Goal: Task Accomplishment & Management: Use online tool/utility

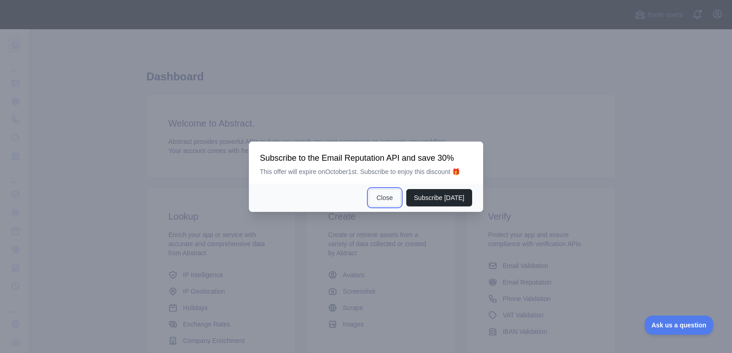
click at [389, 197] on button "Close" at bounding box center [385, 197] width 32 height 17
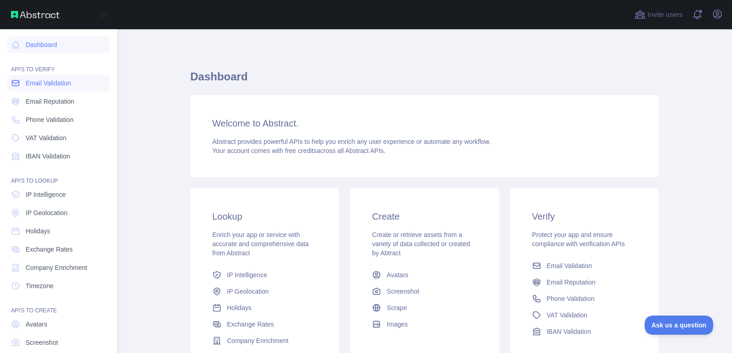
click at [52, 86] on span "Email Validation" at bounding box center [48, 83] width 45 height 9
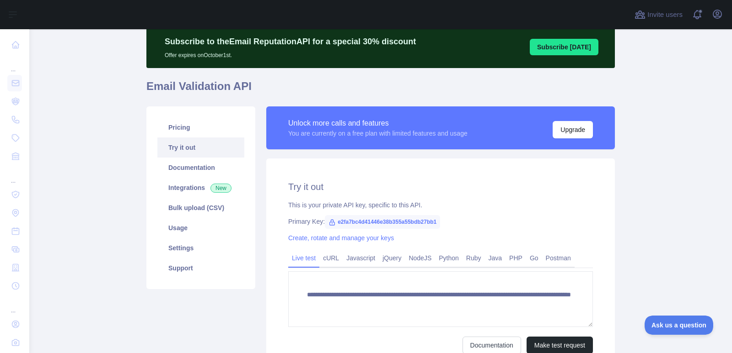
scroll to position [33, 0]
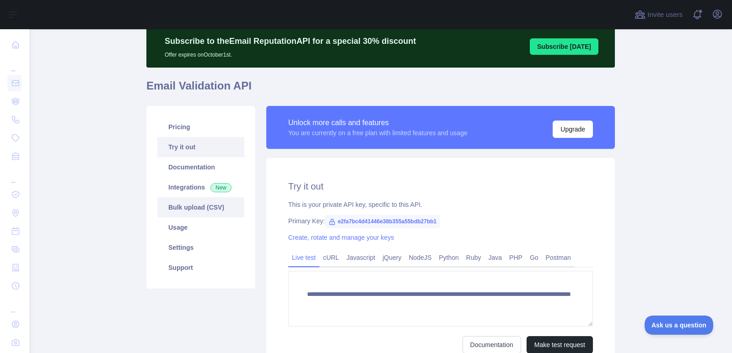
click at [197, 206] on link "Bulk upload (CSV)" at bounding box center [200, 208] width 87 height 20
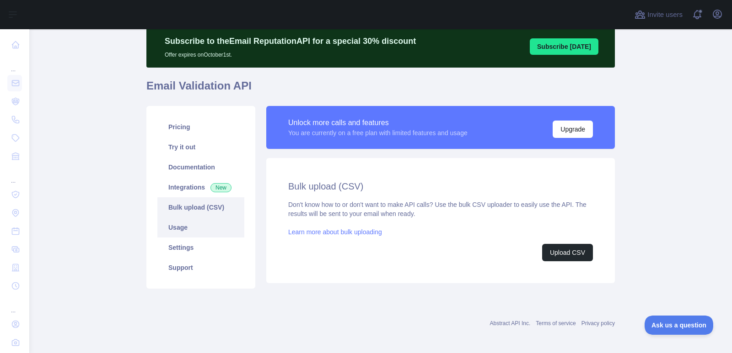
click at [184, 231] on link "Usage" at bounding box center [200, 228] width 87 height 20
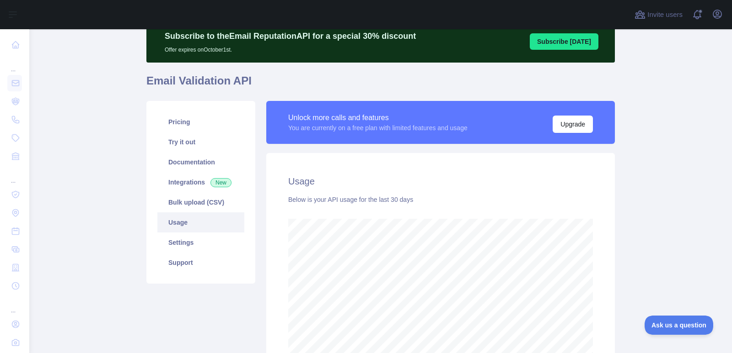
scroll to position [37, 0]
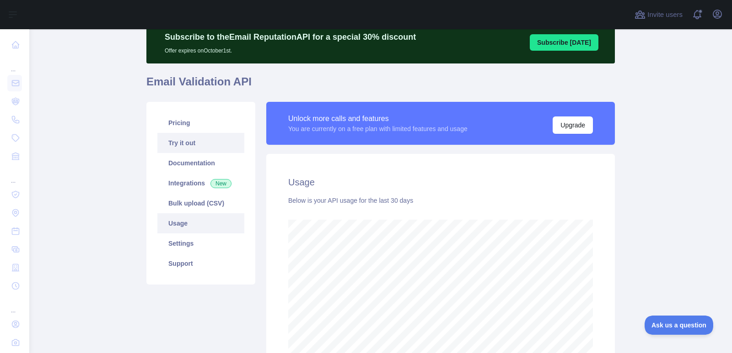
click at [188, 143] on link "Try it out" at bounding box center [200, 143] width 87 height 20
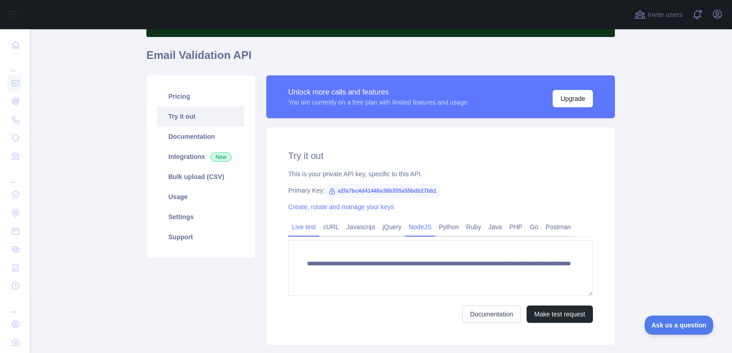
scroll to position [65, 0]
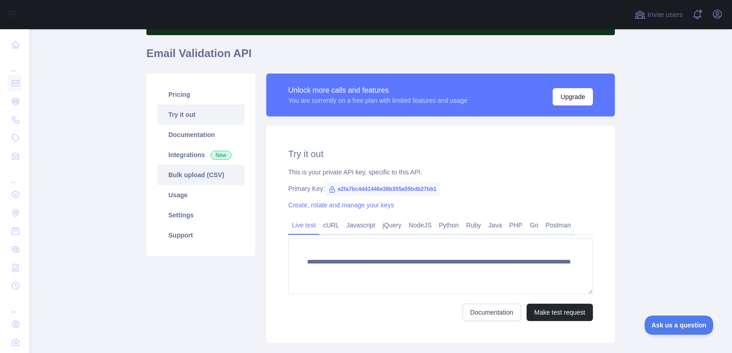
click at [207, 172] on link "Bulk upload (CSV)" at bounding box center [200, 175] width 87 height 20
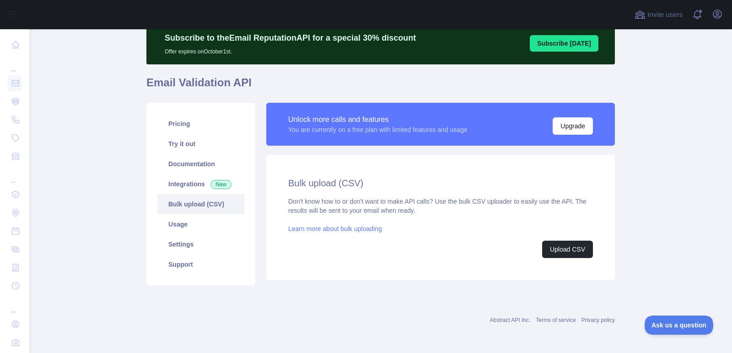
scroll to position [36, 0]
click at [547, 252] on button "Upload CSV" at bounding box center [567, 249] width 51 height 17
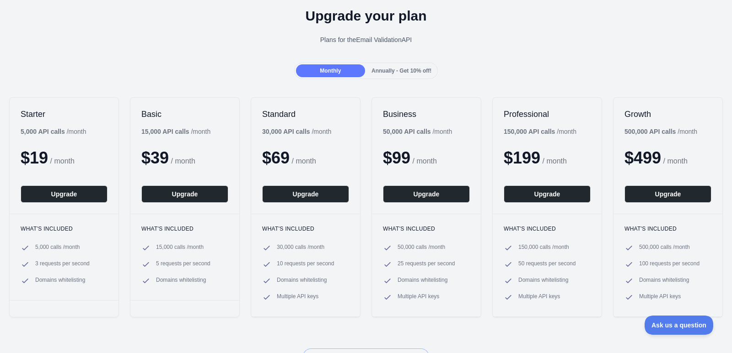
scroll to position [37, 0]
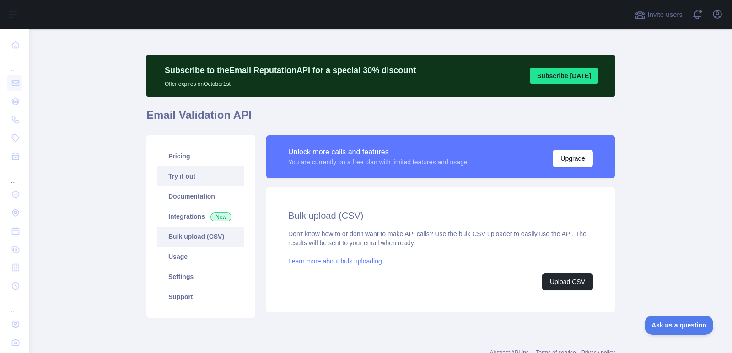
scroll to position [3, 0]
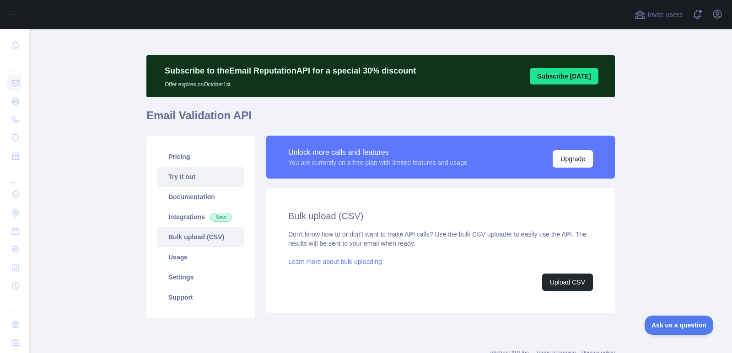
click at [187, 173] on link "Try it out" at bounding box center [200, 177] width 87 height 20
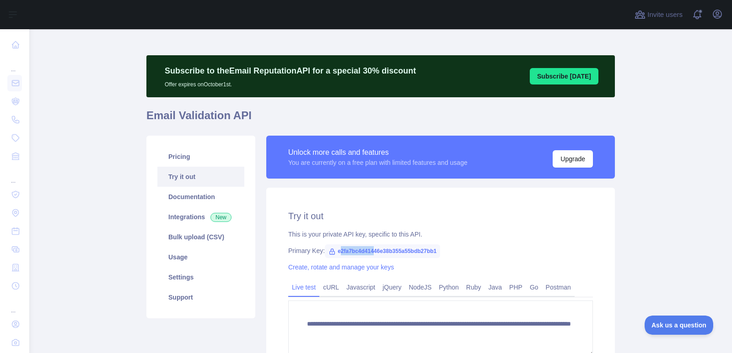
drag, startPoint x: 334, startPoint y: 251, endPoint x: 368, endPoint y: 250, distance: 34.3
click at [368, 250] on span "e2fa7bc4d41446e38b355a55bdb27bb1" at bounding box center [382, 252] width 115 height 14
click at [428, 250] on span "e2fa7bc4d41446e38b355a55bdb27bb1" at bounding box center [382, 252] width 115 height 14
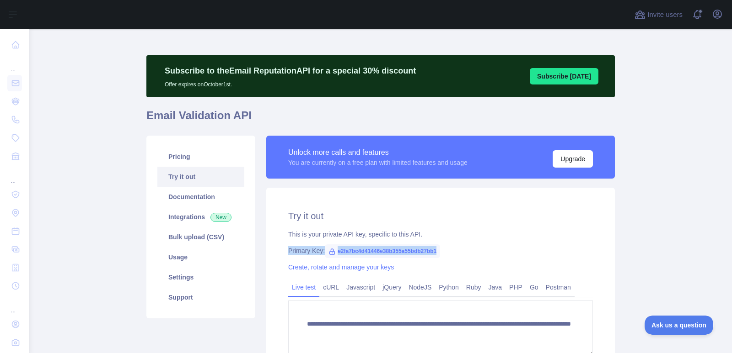
click at [428, 250] on span "e2fa7bc4d41446e38b355a55bdb27bb1" at bounding box center [382, 252] width 115 height 14
copy span "e2fa7bc4d41446e38b355a55bdb27bb1"
